Goal: Information Seeking & Learning: Learn about a topic

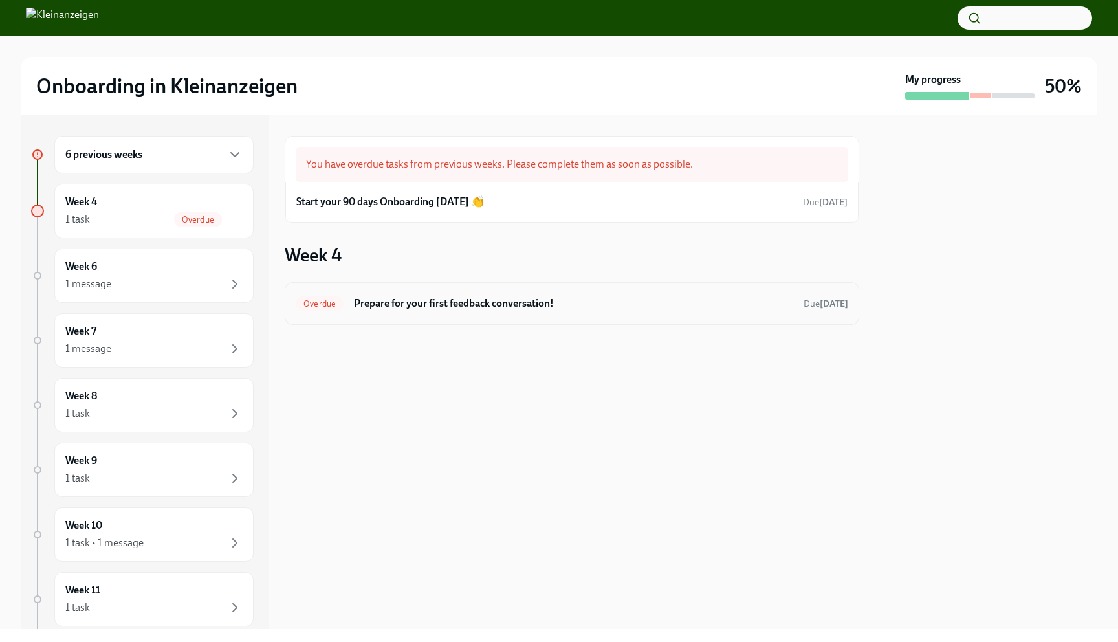
click at [499, 313] on div "Overdue Prepare for your first feedback conversation! Due [DATE]" at bounding box center [572, 303] width 552 height 21
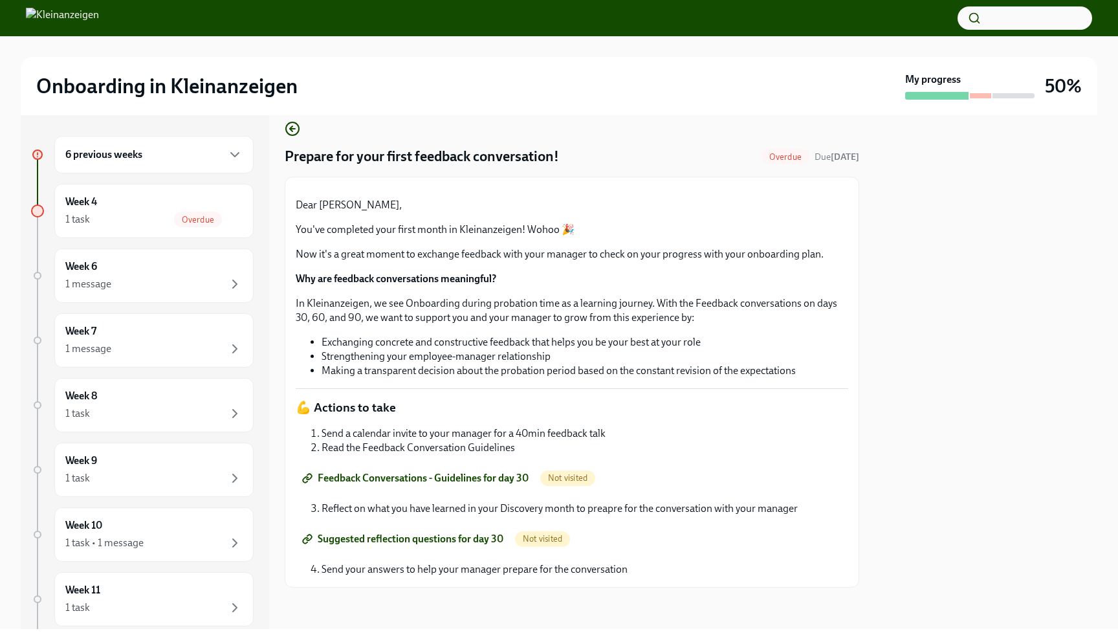
scroll to position [162, 0]
click at [480, 476] on span "Feedback Conversations - Guidelines for day 30" at bounding box center [417, 478] width 224 height 13
click at [537, 541] on span "Not visited" at bounding box center [542, 539] width 55 height 10
click at [453, 541] on span "Suggested reflection questions for day 30" at bounding box center [404, 538] width 199 height 13
click at [155, 217] on div "1 task Complete" at bounding box center [153, 220] width 177 height 16
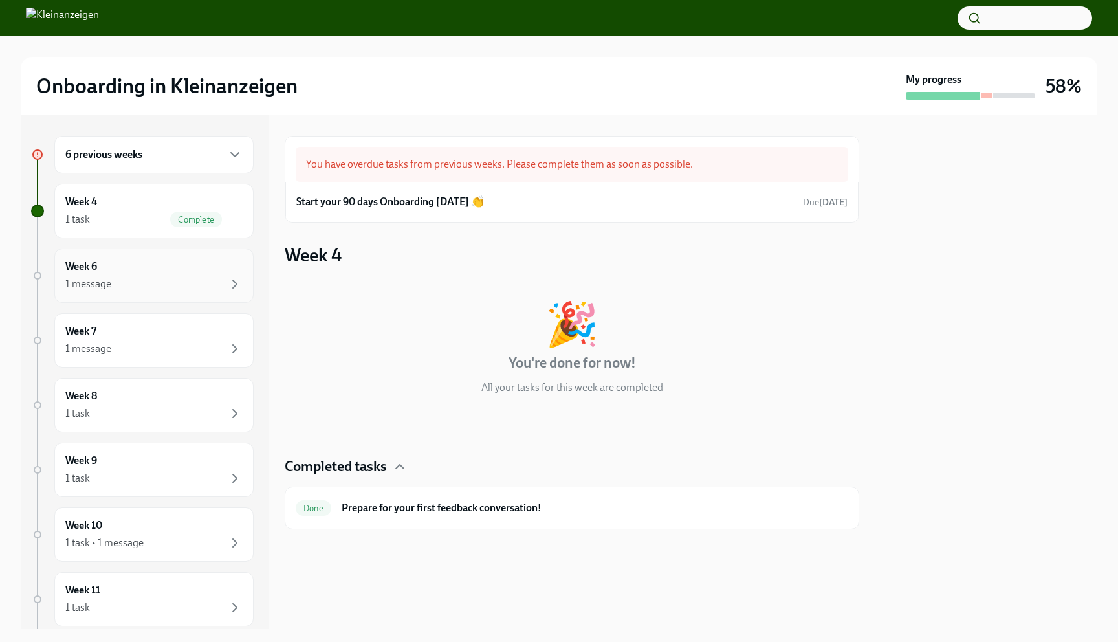
click at [161, 283] on div "1 message" at bounding box center [153, 284] width 177 height 16
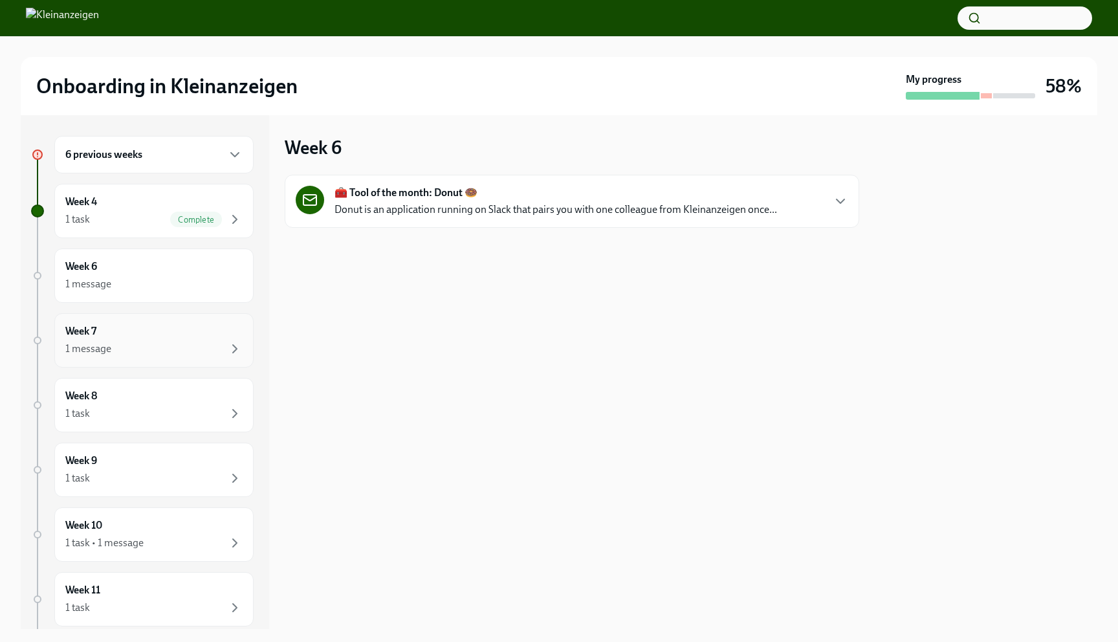
click at [166, 331] on div "Week 7 1 message" at bounding box center [153, 340] width 177 height 32
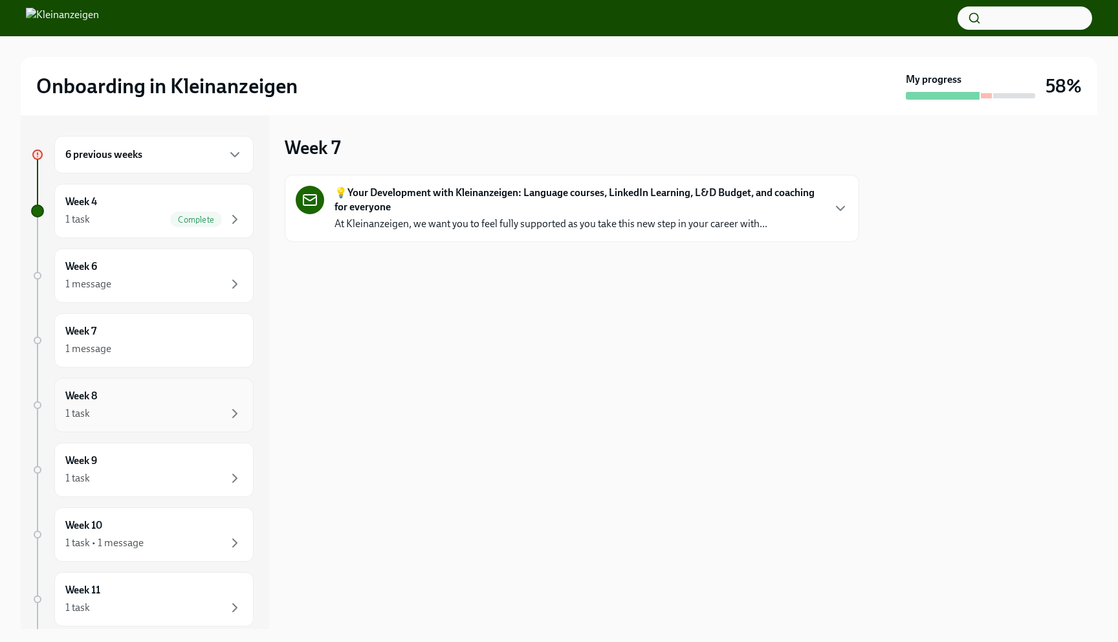
click at [166, 383] on div "Week 8 1 task" at bounding box center [153, 405] width 199 height 54
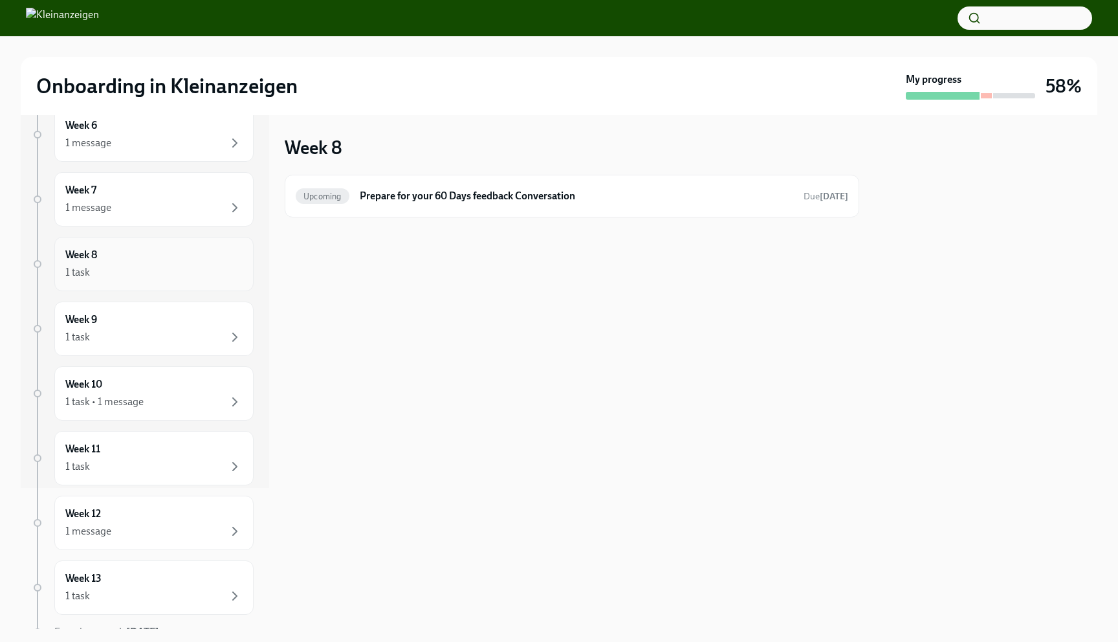
scroll to position [142, 0]
click at [157, 375] on div "Week 10 1 task • 1 message" at bounding box center [153, 393] width 199 height 54
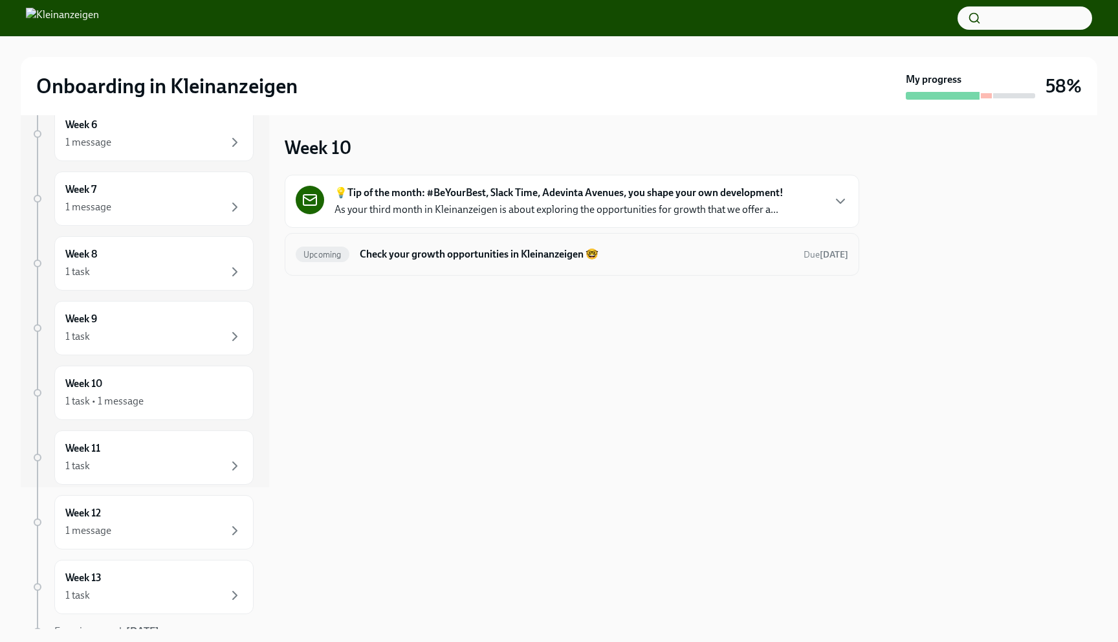
click at [516, 256] on h6 "Check your growth opportunities in Kleinanzeigen 🤓" at bounding box center [576, 254] width 433 height 14
